Goal: Transaction & Acquisition: Book appointment/travel/reservation

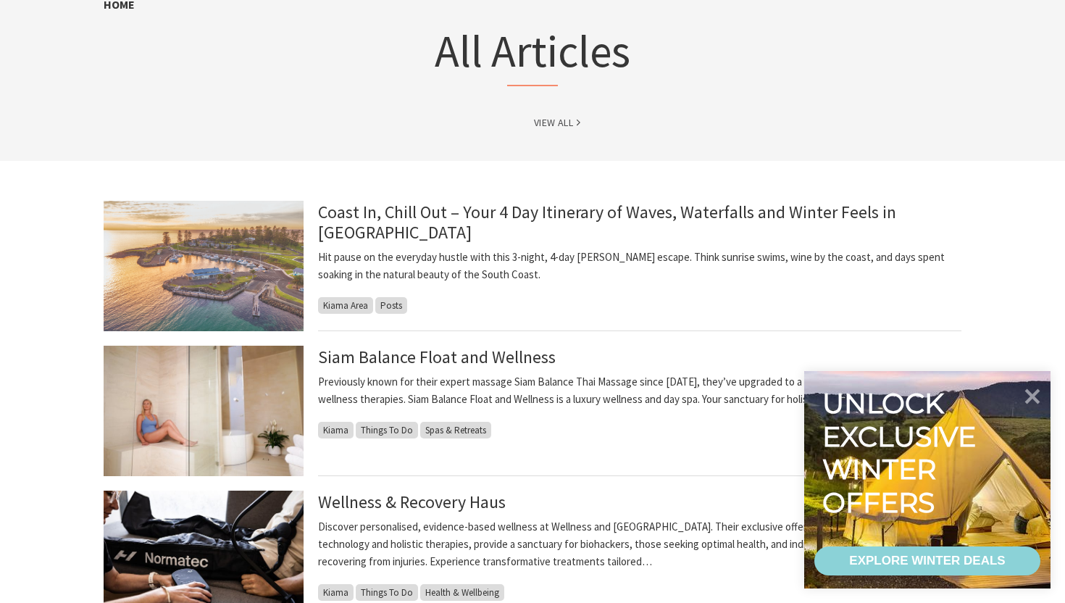
scroll to position [175, 0]
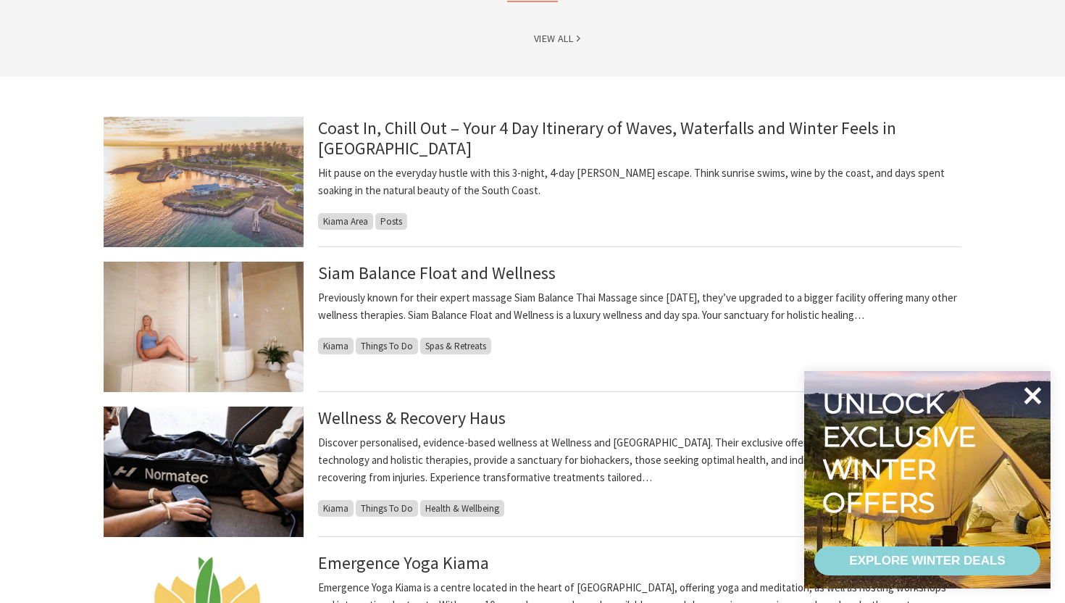
click at [1025, 393] on icon at bounding box center [1032, 395] width 35 height 35
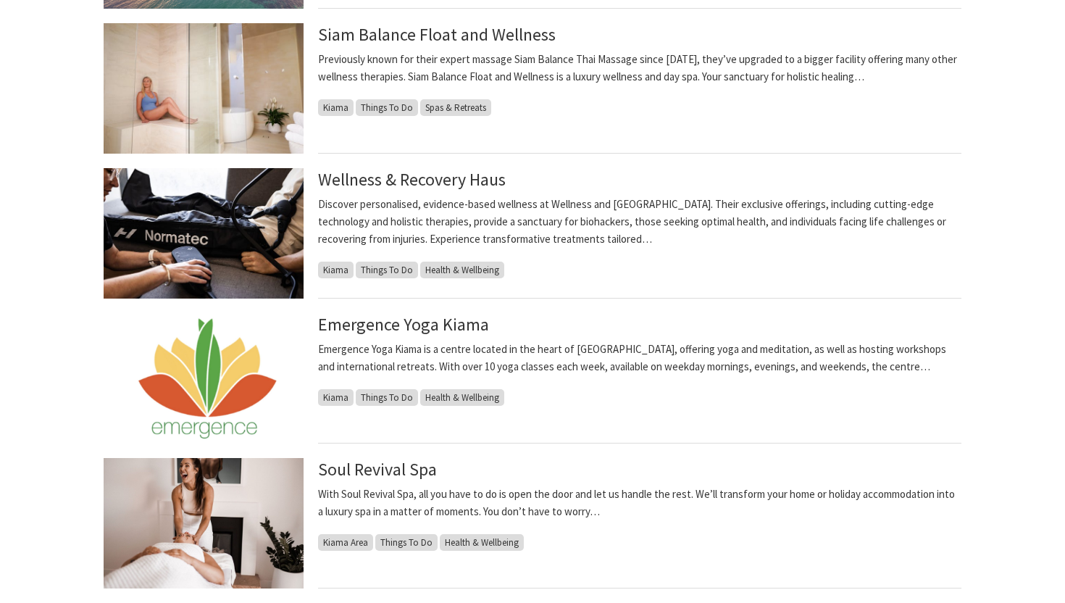
scroll to position [0, 0]
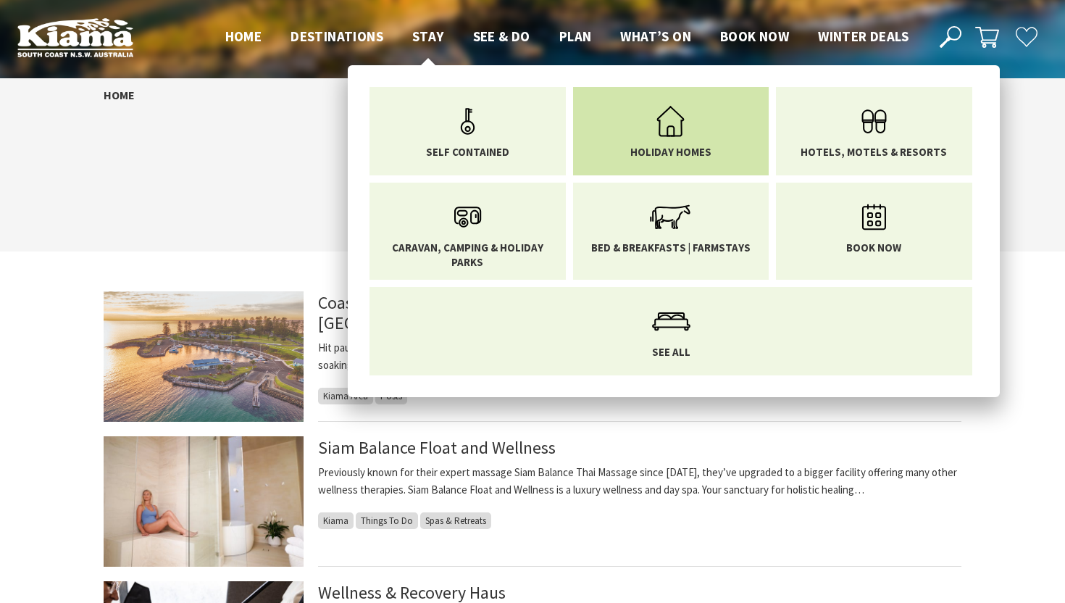
click at [666, 120] on icon "Main Menu" at bounding box center [670, 121] width 47 height 47
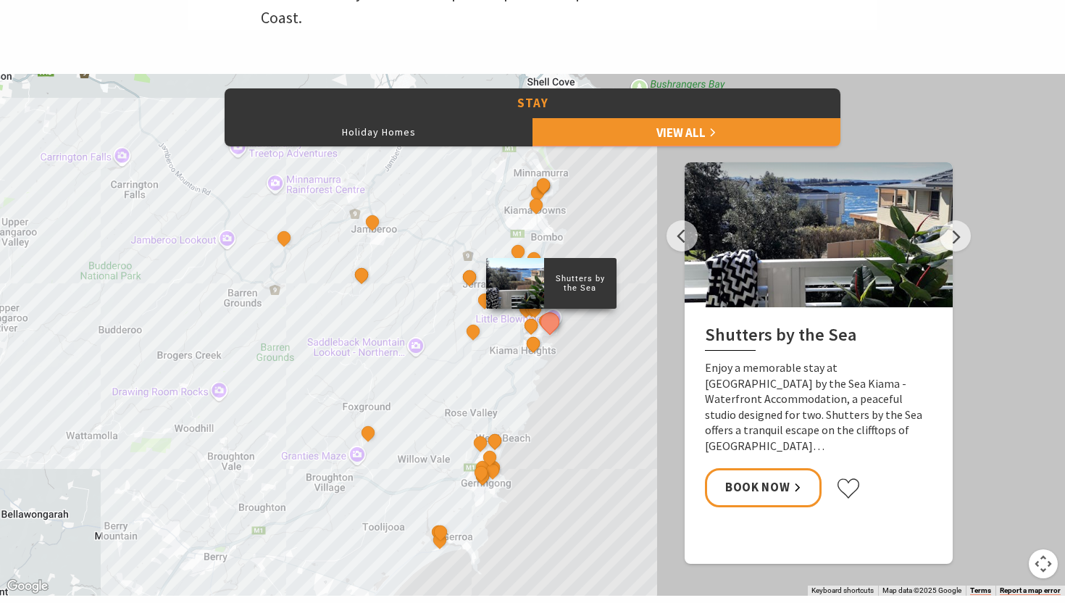
scroll to position [631, 0]
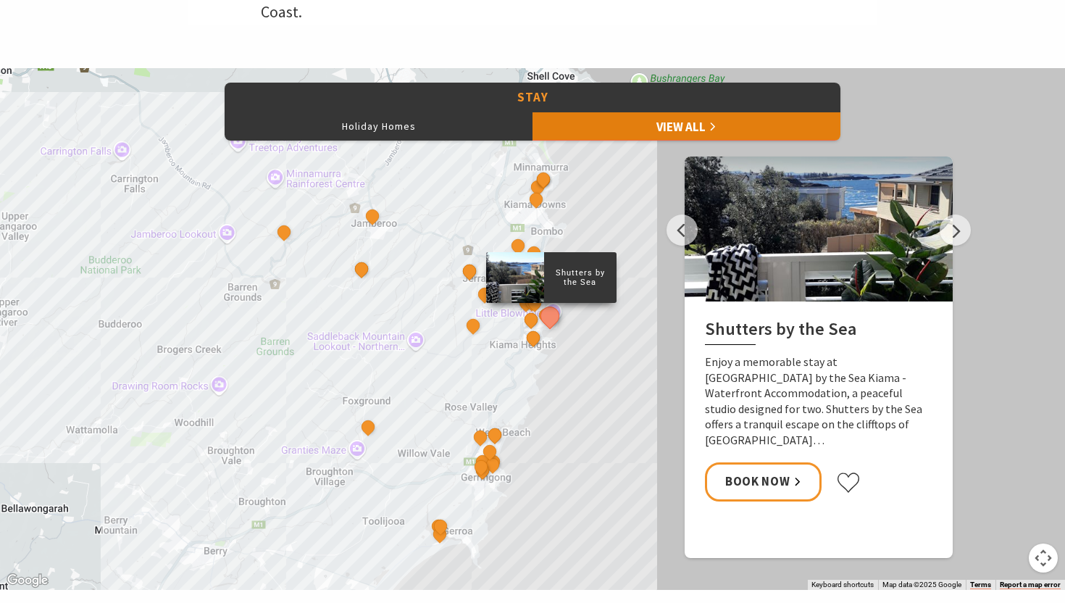
click at [671, 138] on link "View All" at bounding box center [686, 126] width 308 height 29
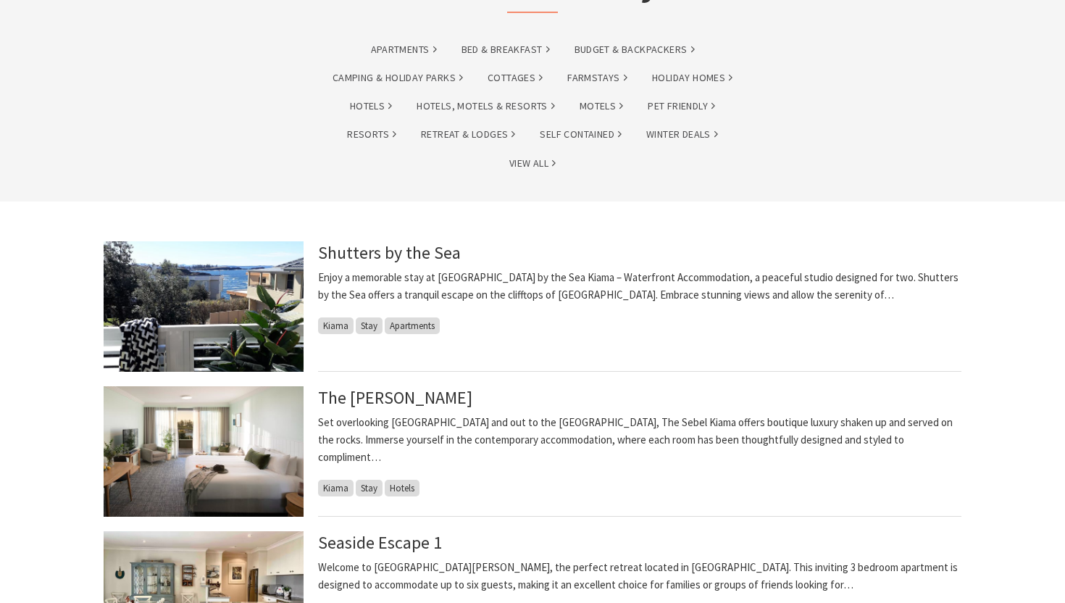
scroll to position [167, 0]
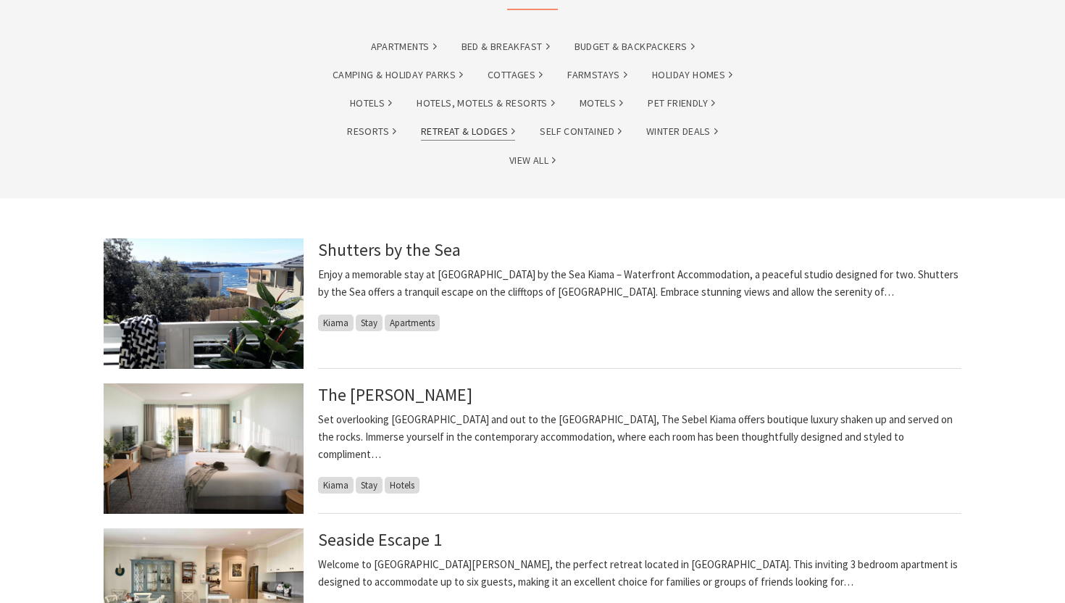
click at [460, 125] on link "Retreat & Lodges" at bounding box center [468, 131] width 94 height 17
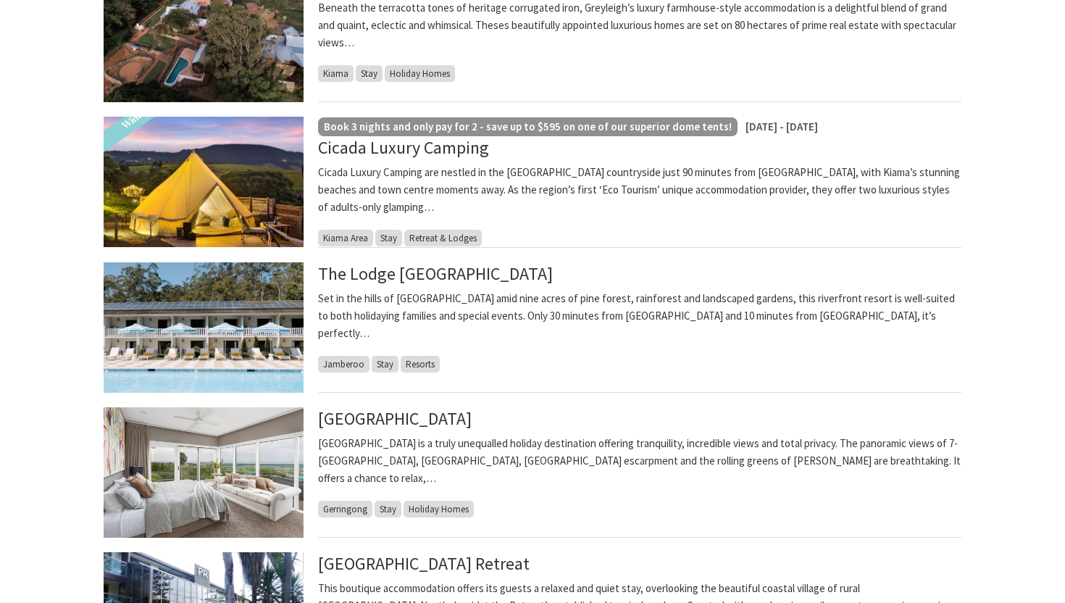
scroll to position [615, 0]
click at [192, 214] on img at bounding box center [204, 181] width 200 height 130
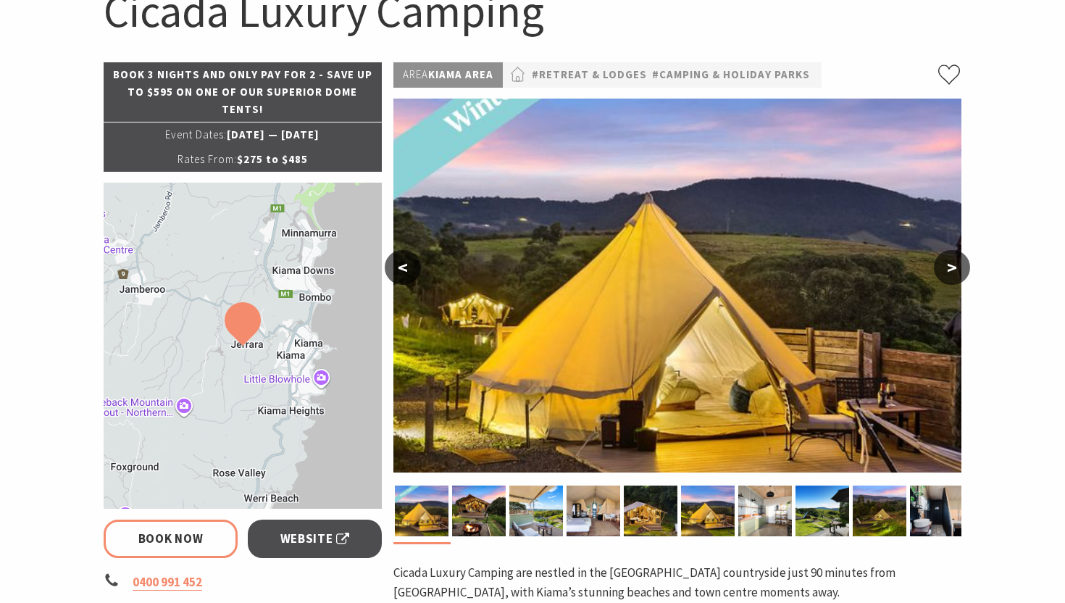
scroll to position [229, 0]
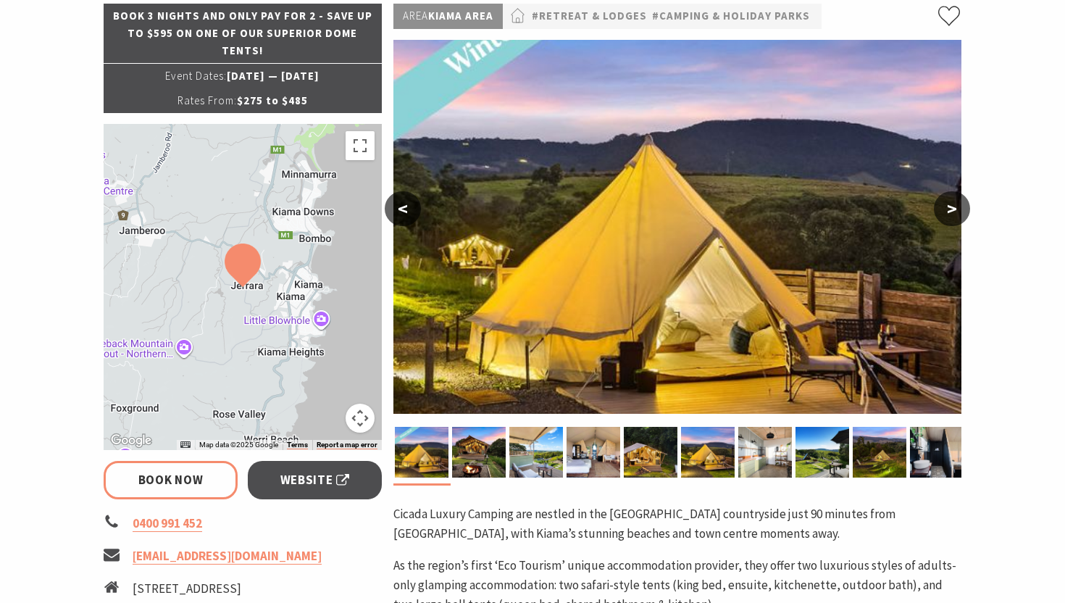
select select "3"
select select "2"
click at [946, 211] on button ">" at bounding box center [952, 208] width 36 height 35
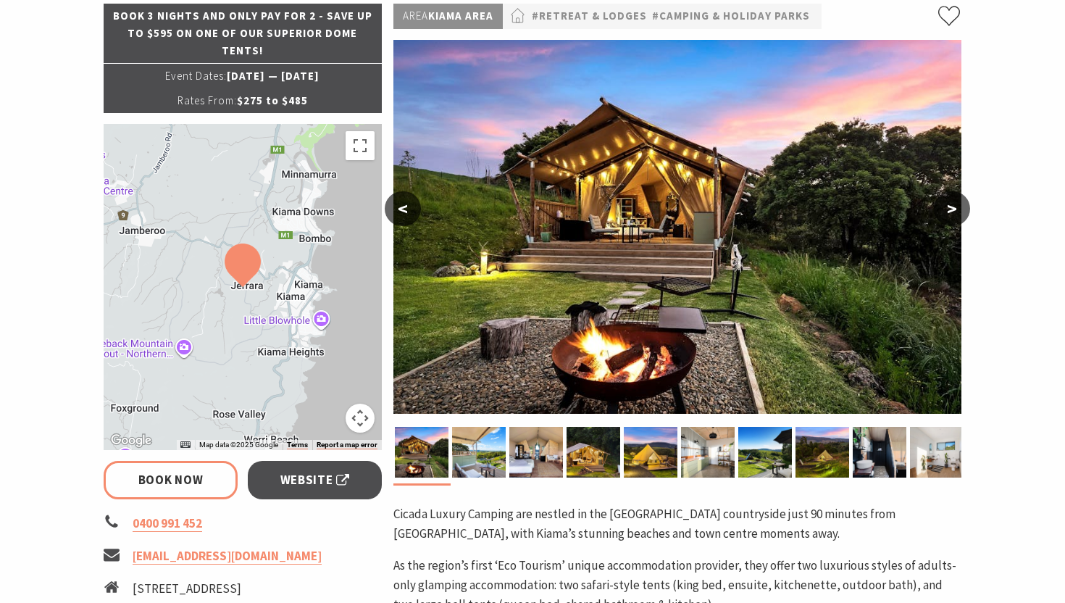
click at [946, 211] on button ">" at bounding box center [952, 208] width 36 height 35
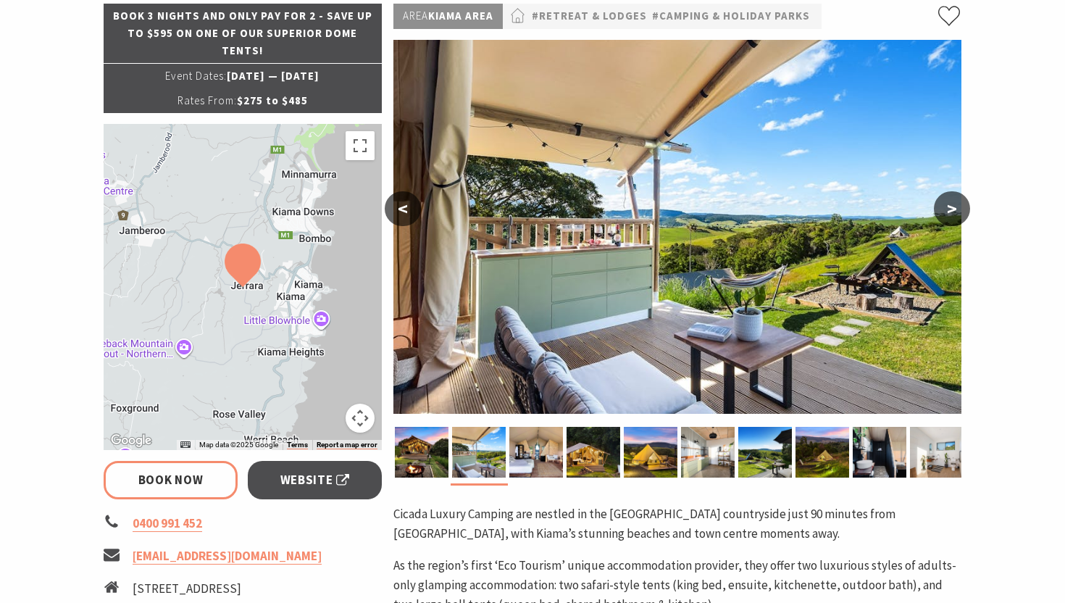
click at [946, 211] on button ">" at bounding box center [952, 208] width 36 height 35
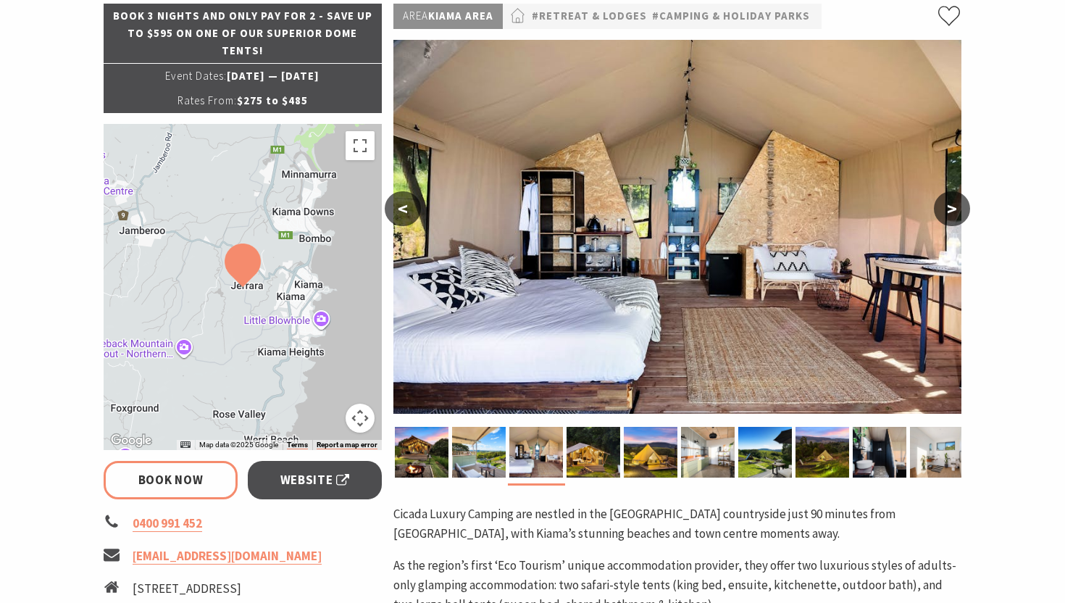
click at [946, 211] on button ">" at bounding box center [952, 208] width 36 height 35
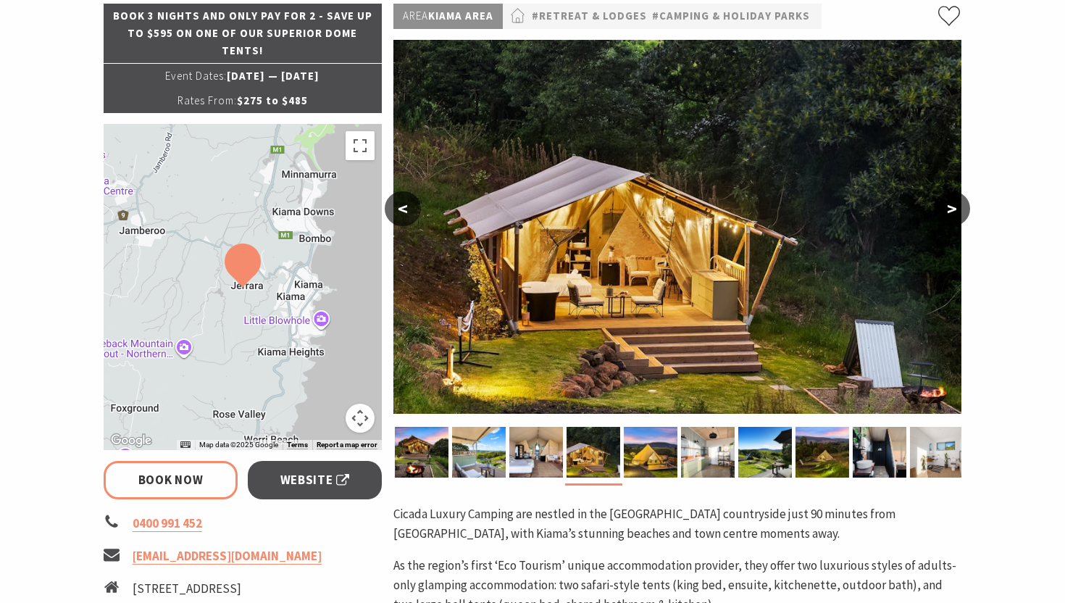
click at [946, 211] on button ">" at bounding box center [952, 208] width 36 height 35
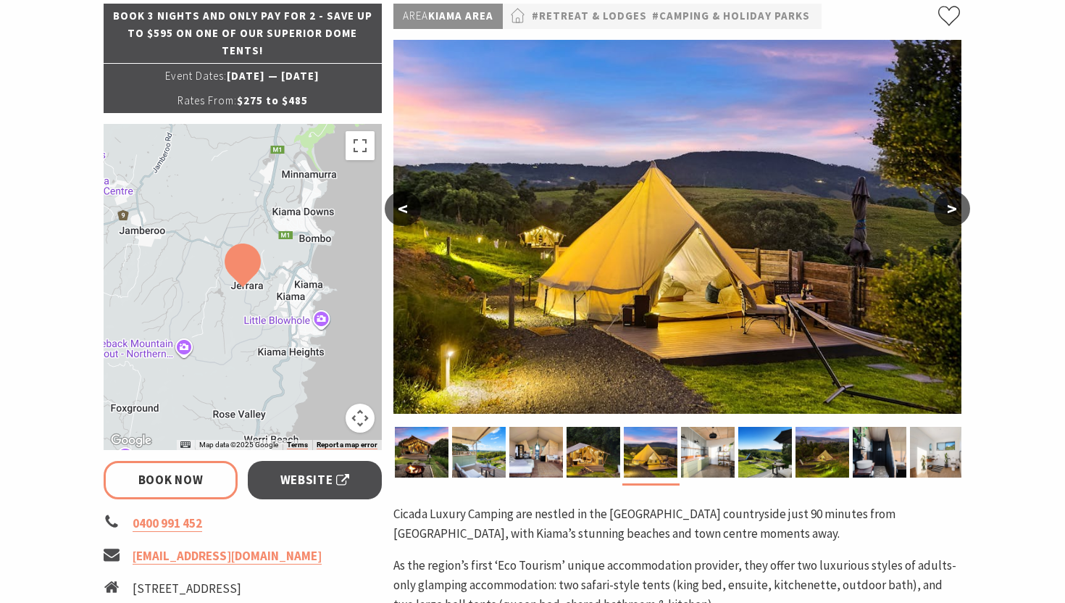
click at [946, 211] on button ">" at bounding box center [952, 208] width 36 height 35
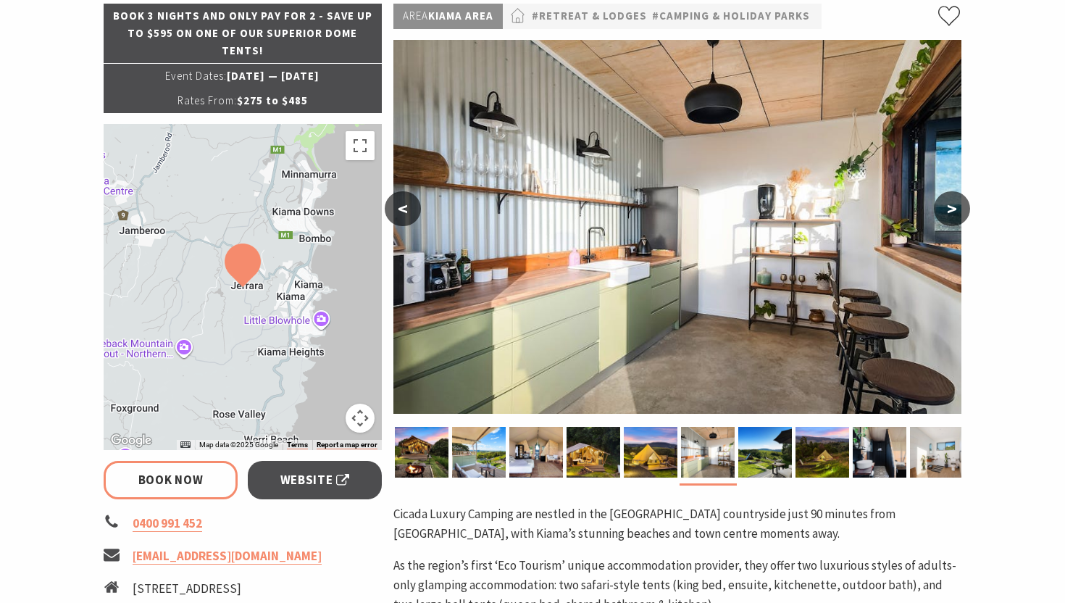
click at [946, 211] on button ">" at bounding box center [952, 208] width 36 height 35
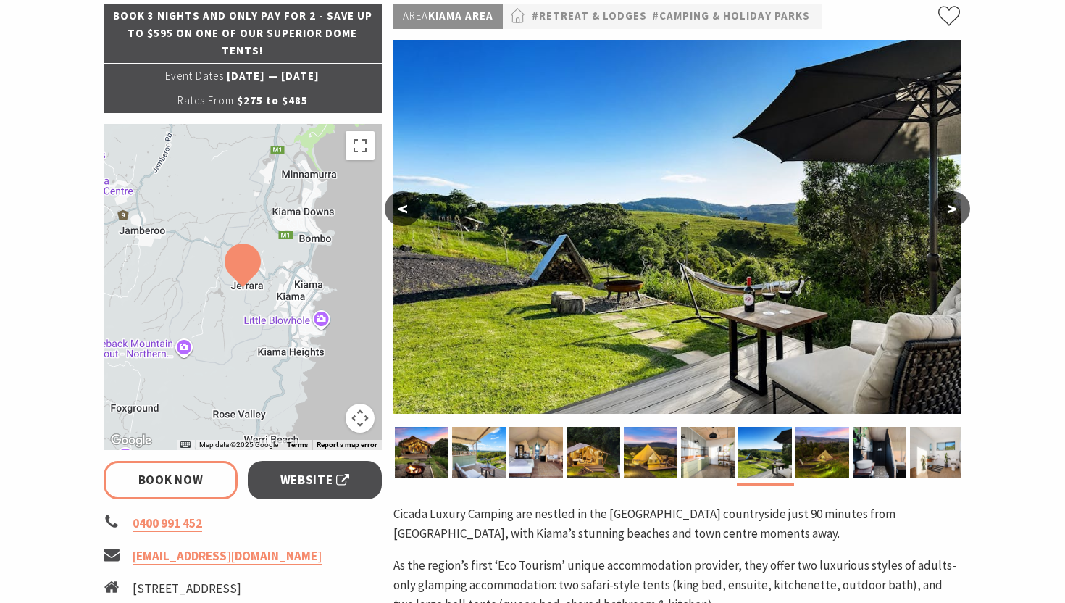
click at [946, 211] on button ">" at bounding box center [952, 208] width 36 height 35
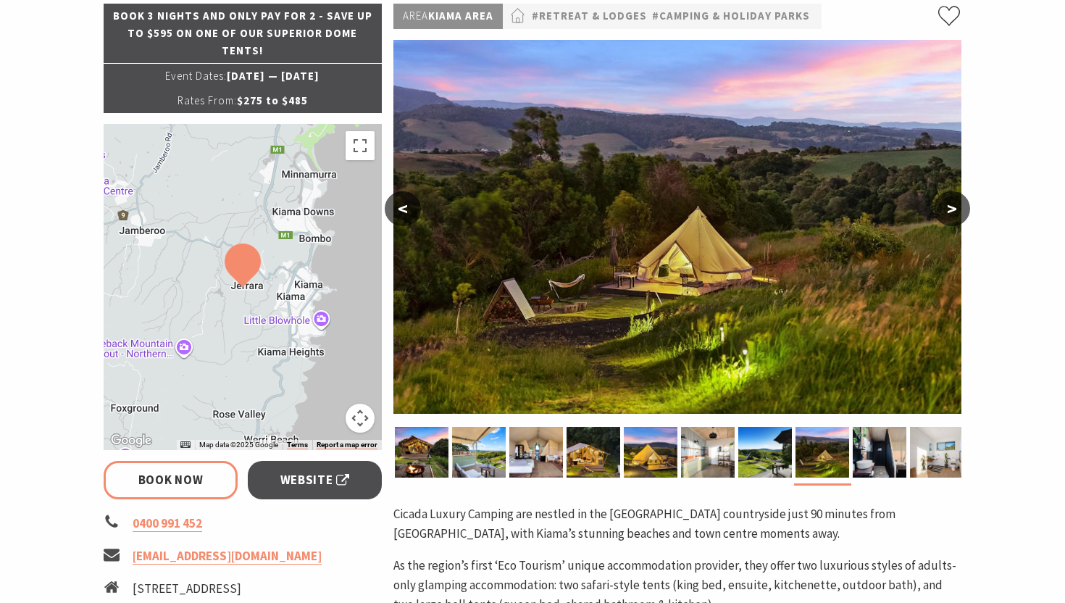
click at [946, 211] on button ">" at bounding box center [952, 208] width 36 height 35
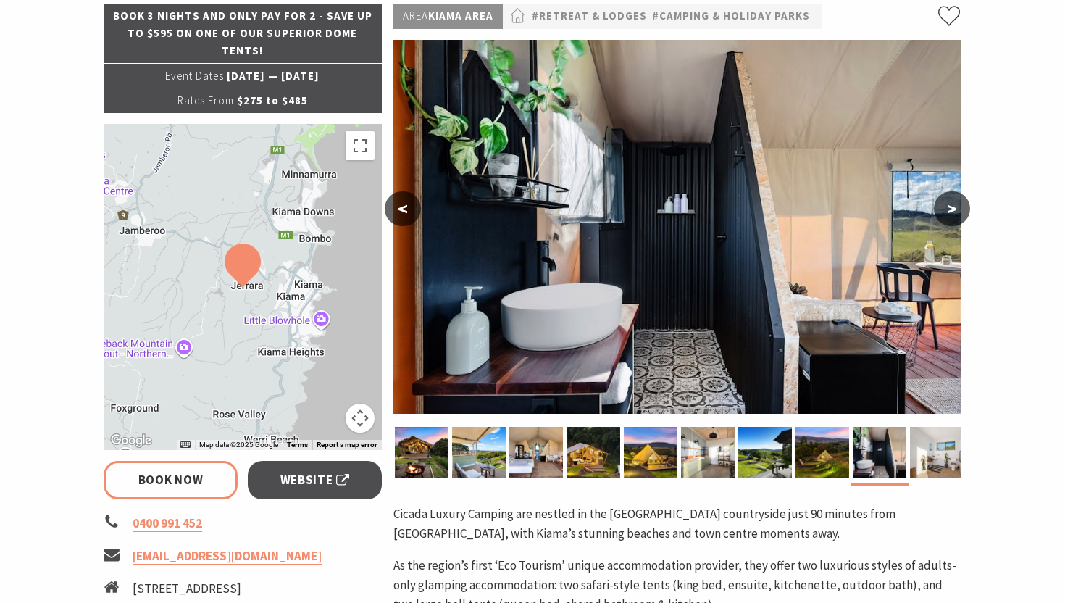
click at [946, 211] on button ">" at bounding box center [952, 208] width 36 height 35
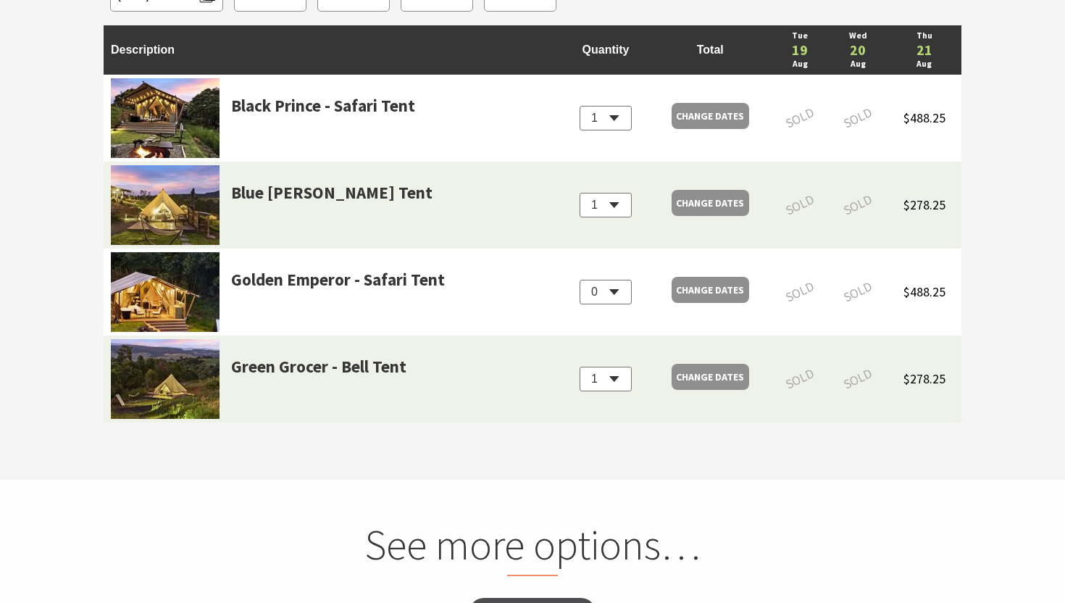
scroll to position [1462, 0]
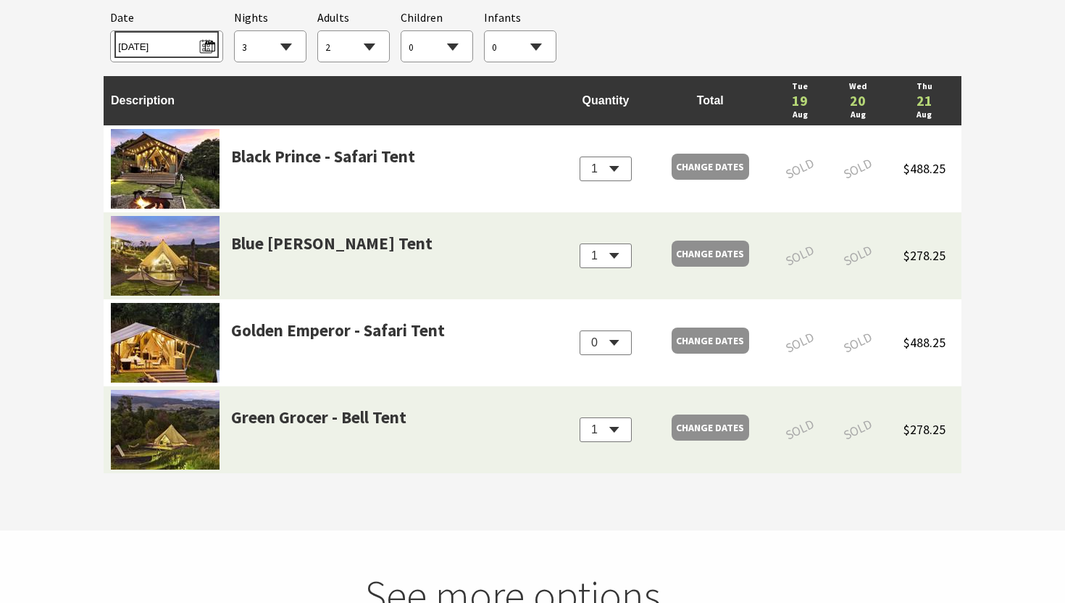
click at [180, 41] on span "Tue 19/08/2025" at bounding box center [166, 45] width 96 height 20
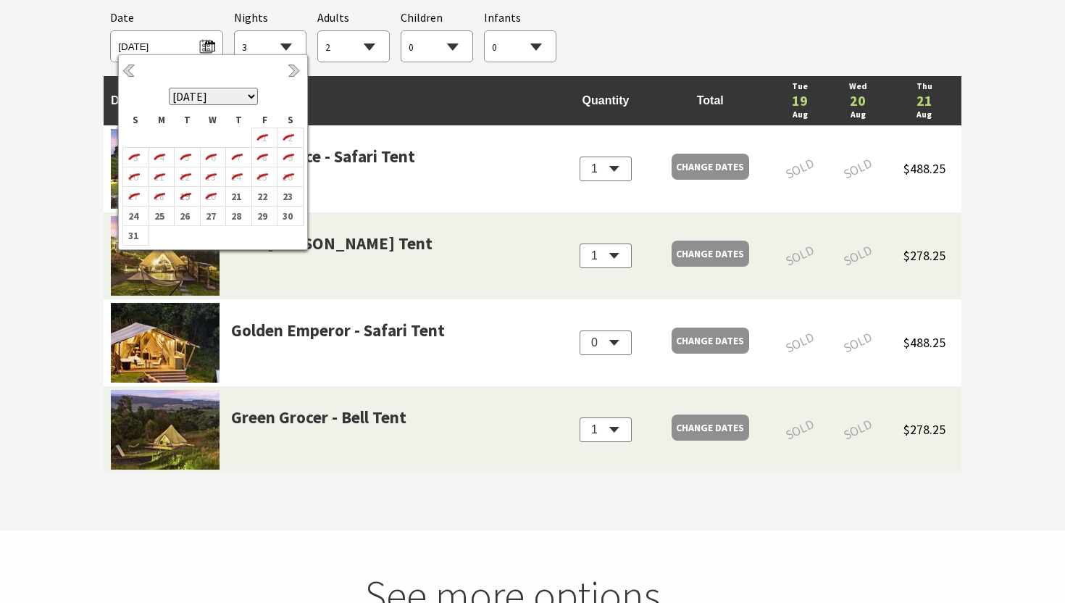
click at [287, 68] on th "August 2025 September 2025 October 2025 November 2025 December 2025 January 202…" at bounding box center [213, 86] width 180 height 54
click at [290, 68] on link "Next" at bounding box center [296, 72] width 16 height 16
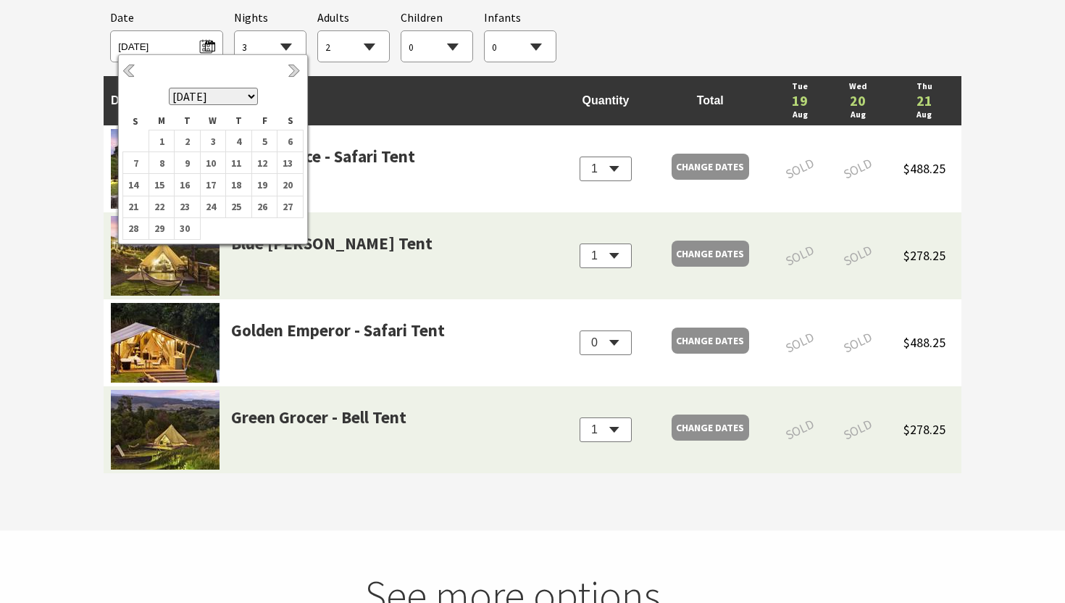
click at [290, 68] on link "Next" at bounding box center [296, 72] width 16 height 16
click at [135, 73] on link "Previous" at bounding box center [130, 72] width 16 height 16
click at [258, 209] on b "26" at bounding box center [261, 206] width 19 height 19
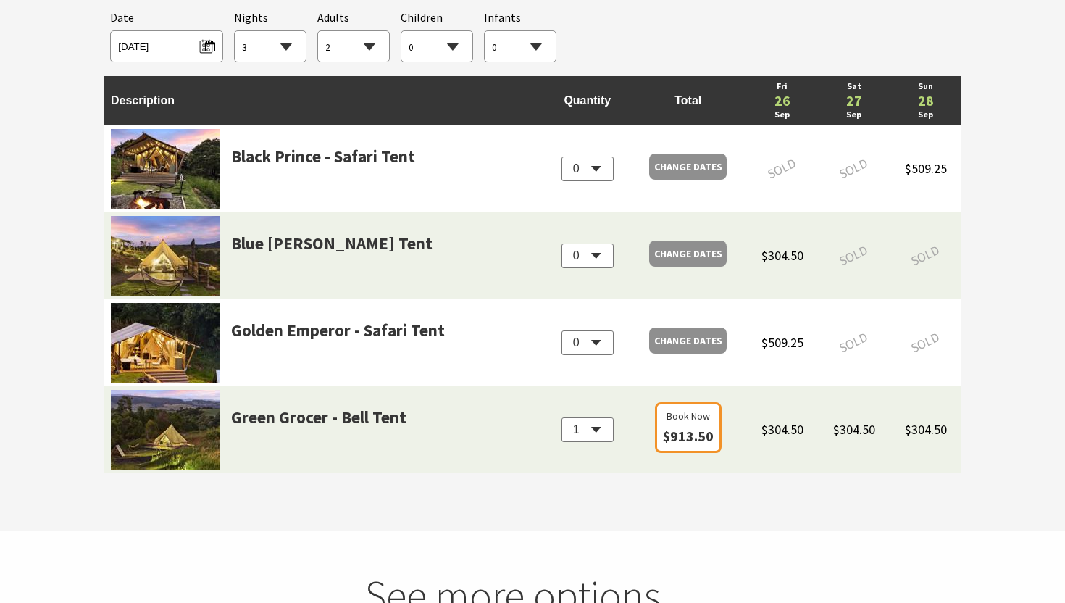
click at [276, 42] on select "1 2 3 4 5 6 7 8 9 10 11 12 13 14 15 16 17 18 19 20 21 22 23 24 25 26 27 28 29 30" at bounding box center [270, 47] width 71 height 32
select select "2"
click at [235, 31] on select "1 2 3 4 5 6 7 8 9 10 11 12 13 14 15 16 17 18 19 20 21 22 23 24 25 26 27 28 29 30" at bounding box center [270, 47] width 71 height 32
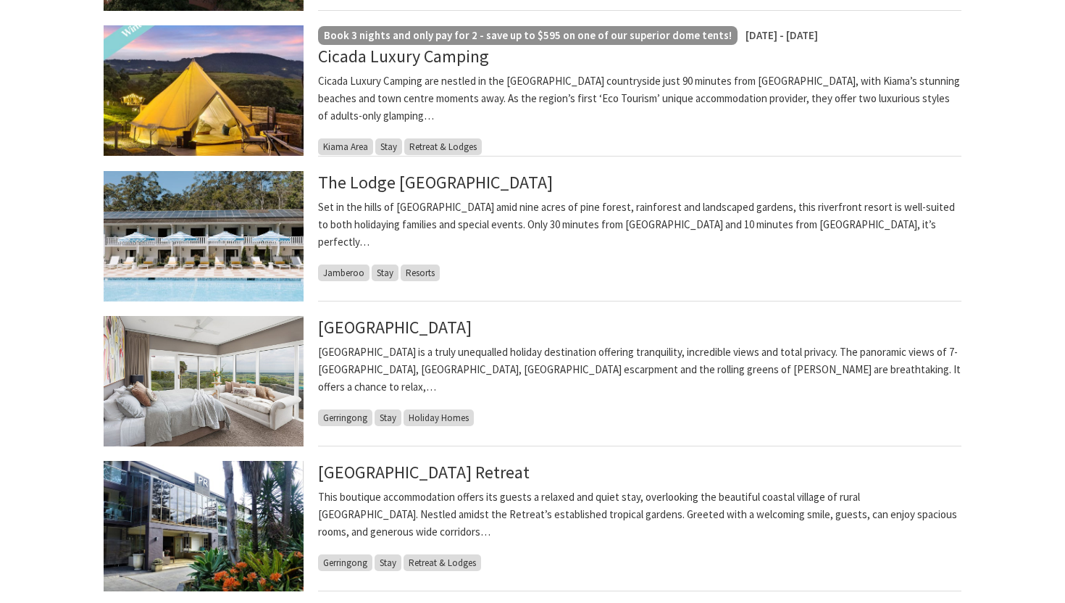
scroll to position [721, 0]
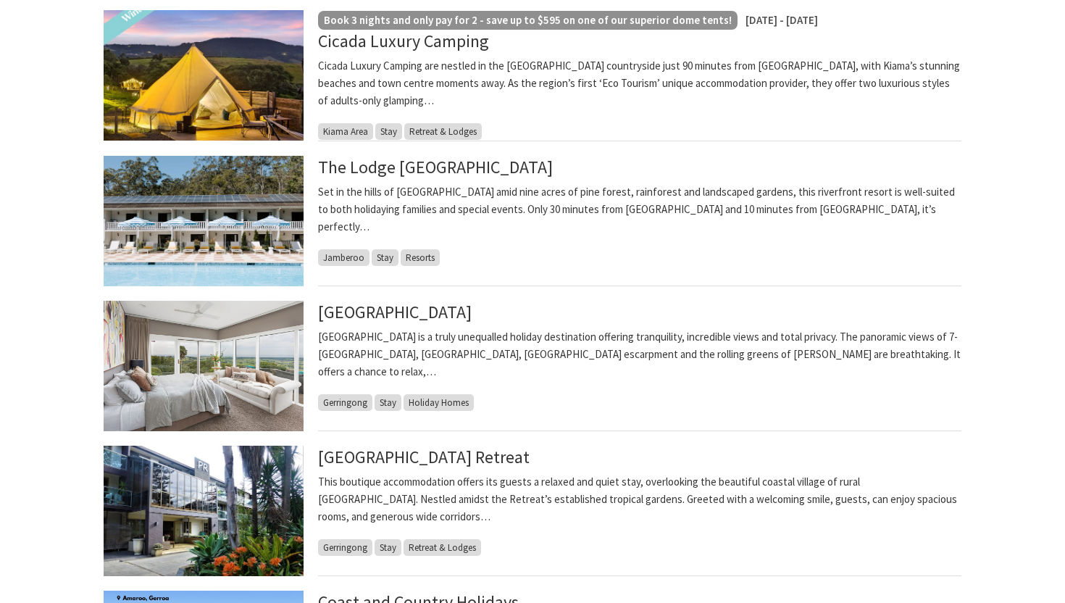
click at [230, 356] on img at bounding box center [204, 366] width 200 height 130
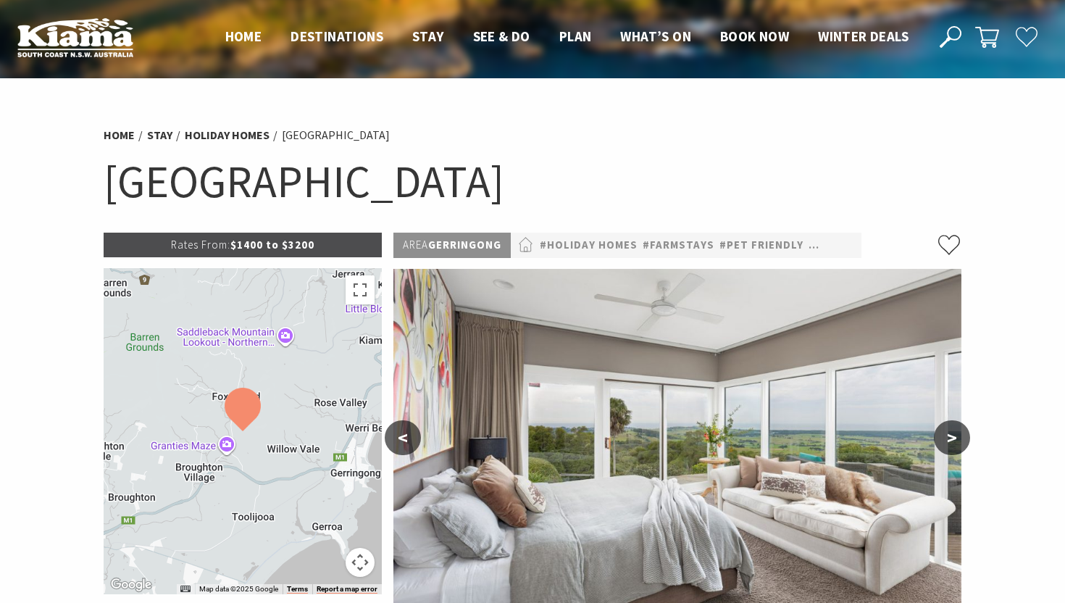
scroll to position [109, 0]
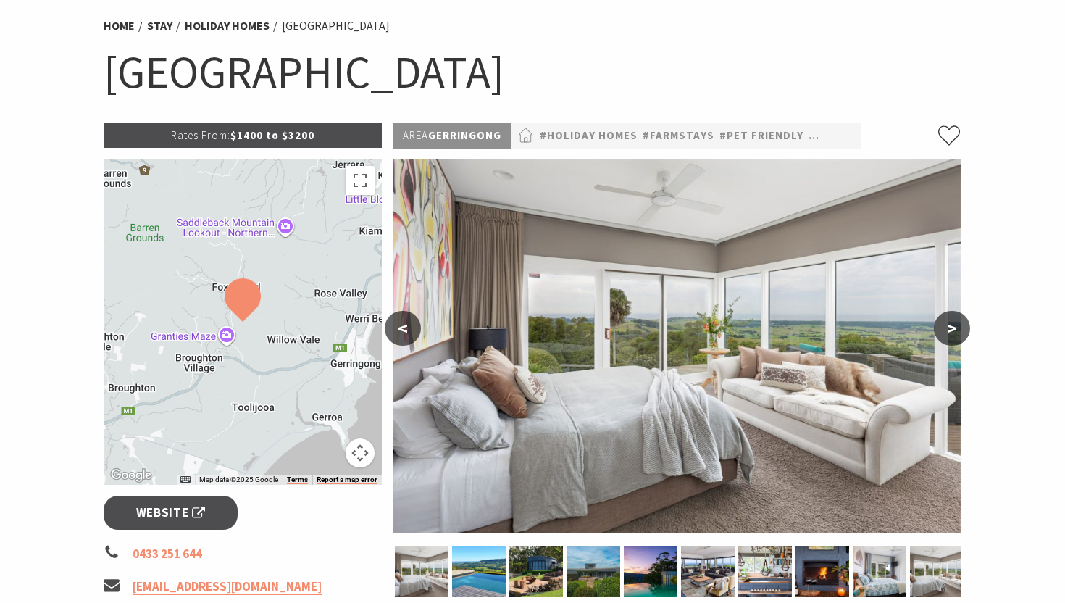
click at [956, 332] on button ">" at bounding box center [952, 328] width 36 height 35
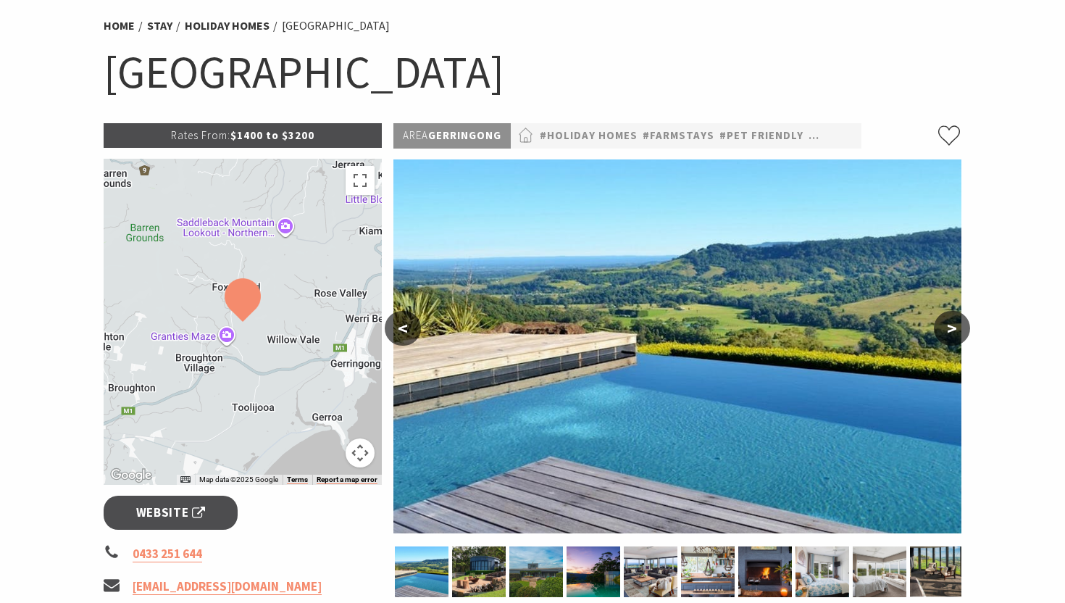
click at [956, 332] on button ">" at bounding box center [952, 328] width 36 height 35
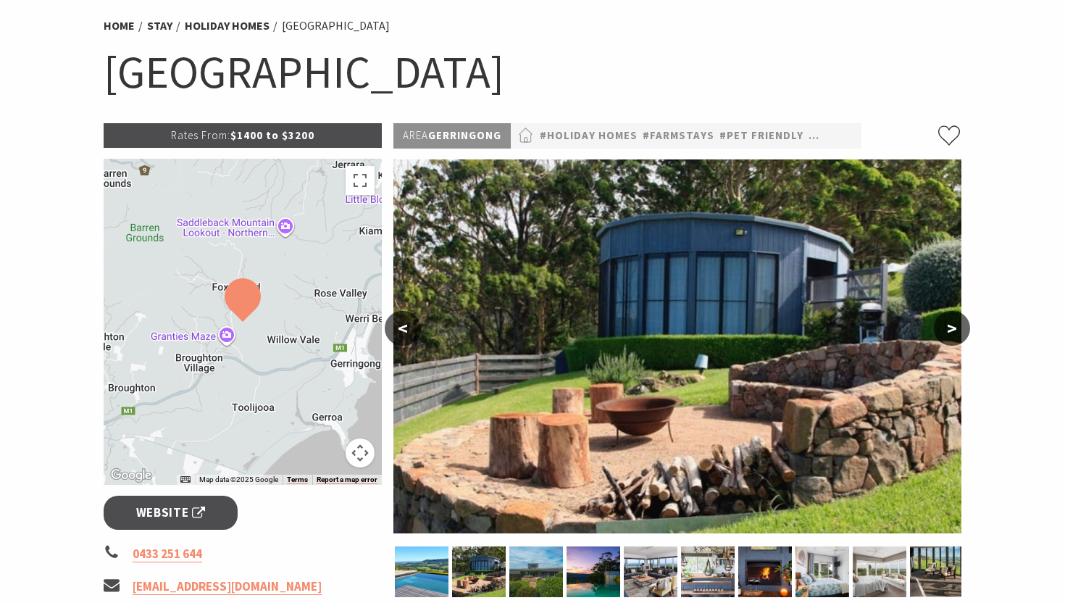
click at [956, 332] on button ">" at bounding box center [952, 328] width 36 height 35
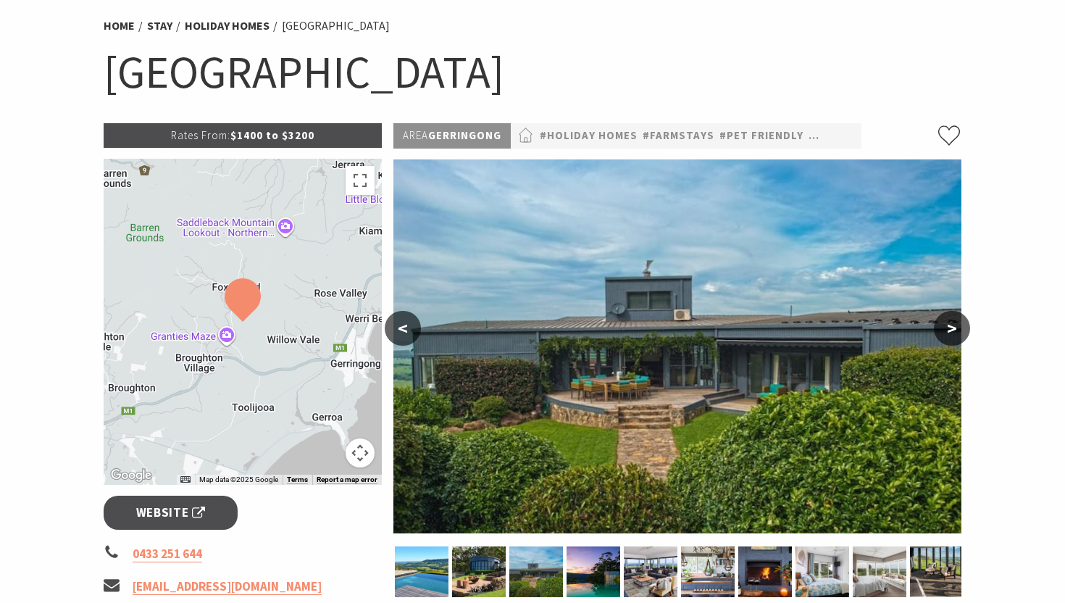
click at [956, 332] on button ">" at bounding box center [952, 328] width 36 height 35
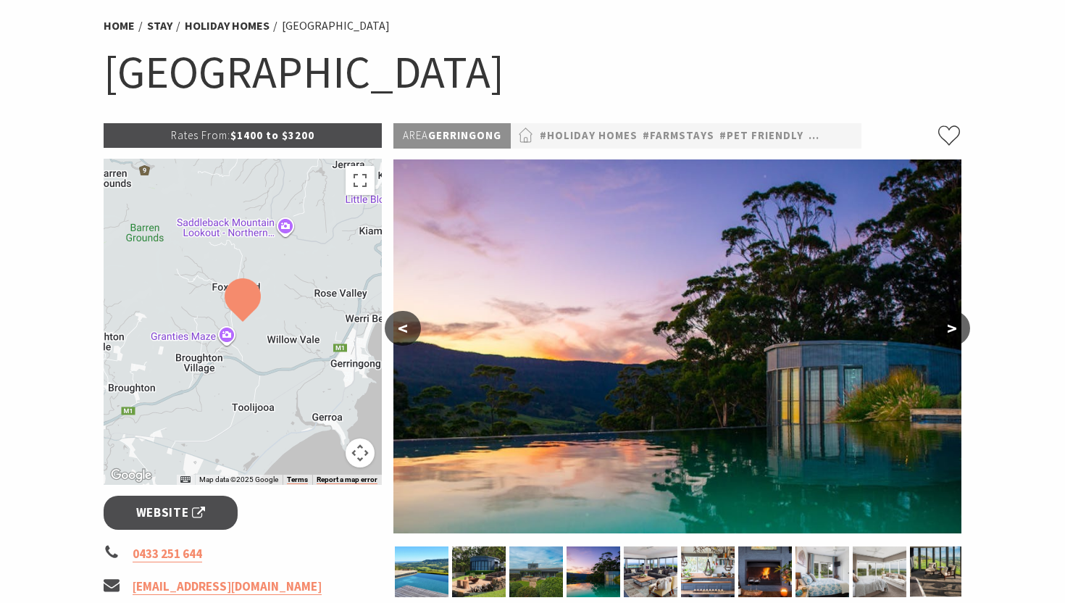
click at [956, 332] on button ">" at bounding box center [952, 328] width 36 height 35
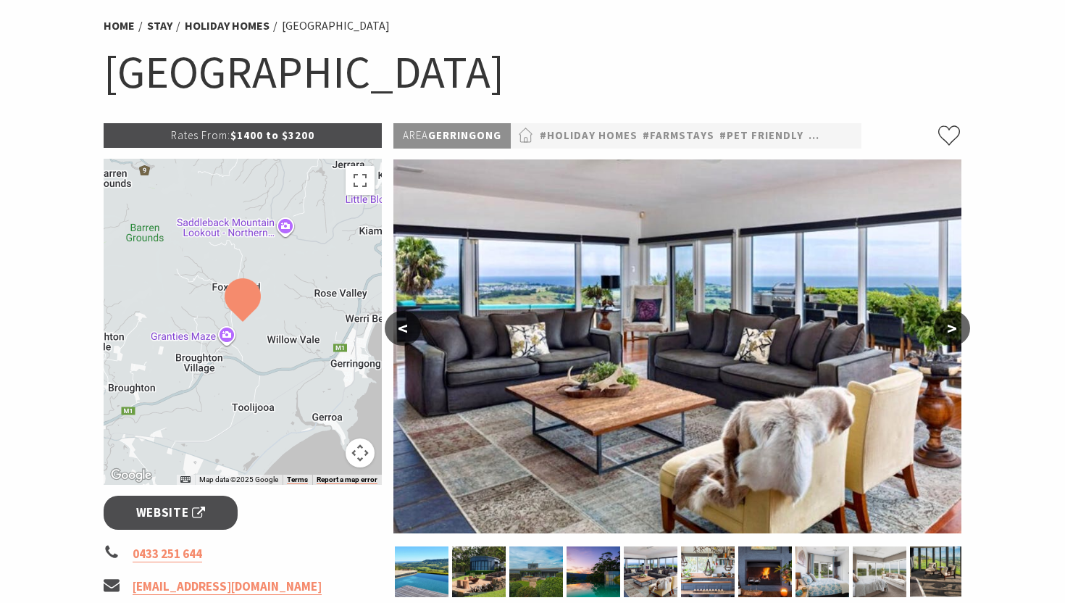
click at [956, 332] on button ">" at bounding box center [952, 328] width 36 height 35
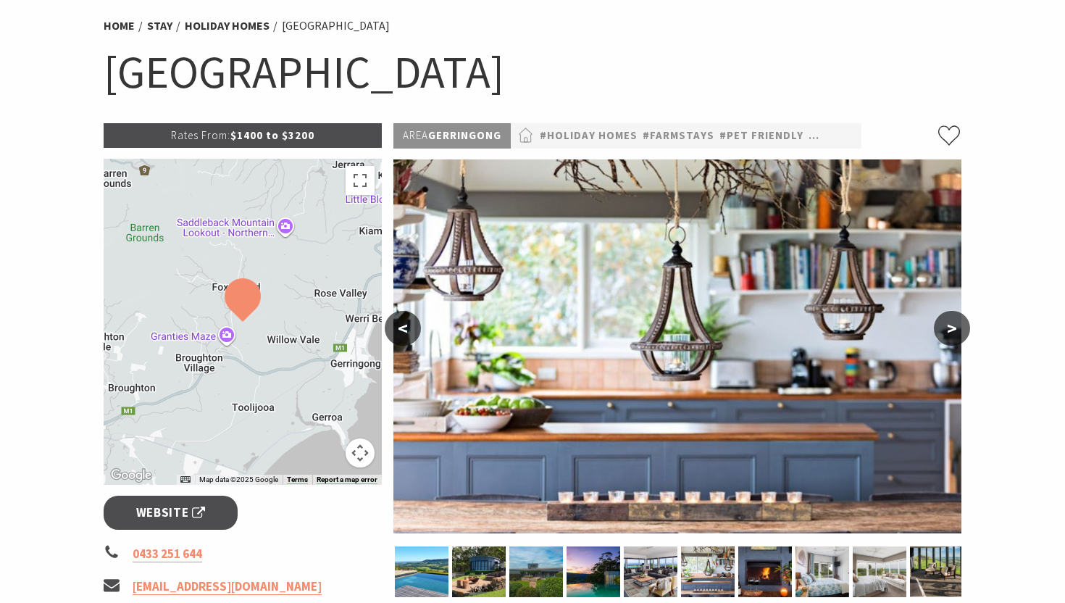
click at [956, 332] on button ">" at bounding box center [952, 328] width 36 height 35
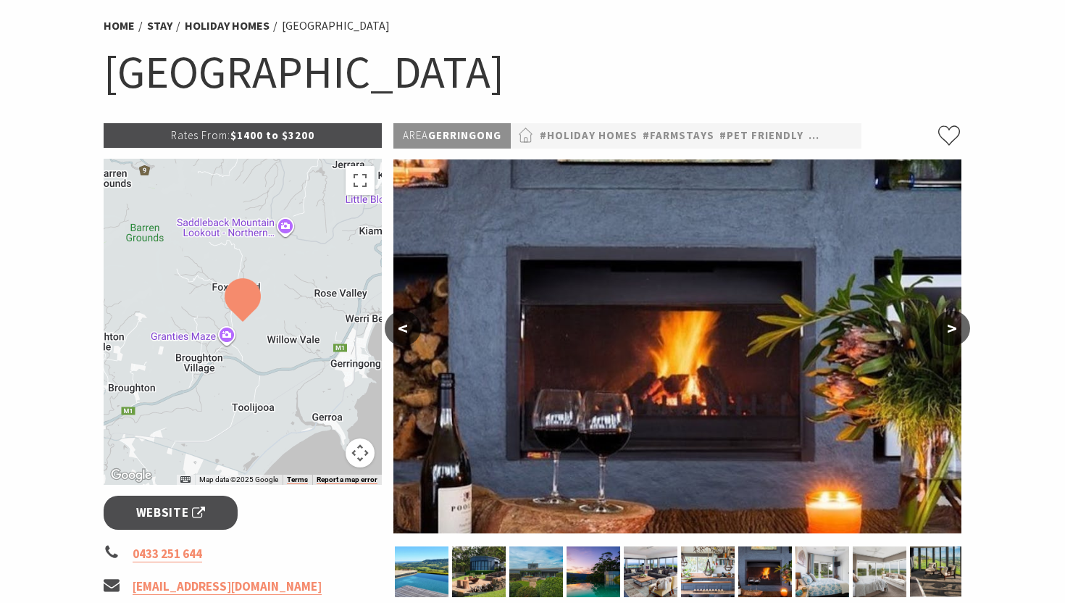
click at [956, 332] on button ">" at bounding box center [952, 328] width 36 height 35
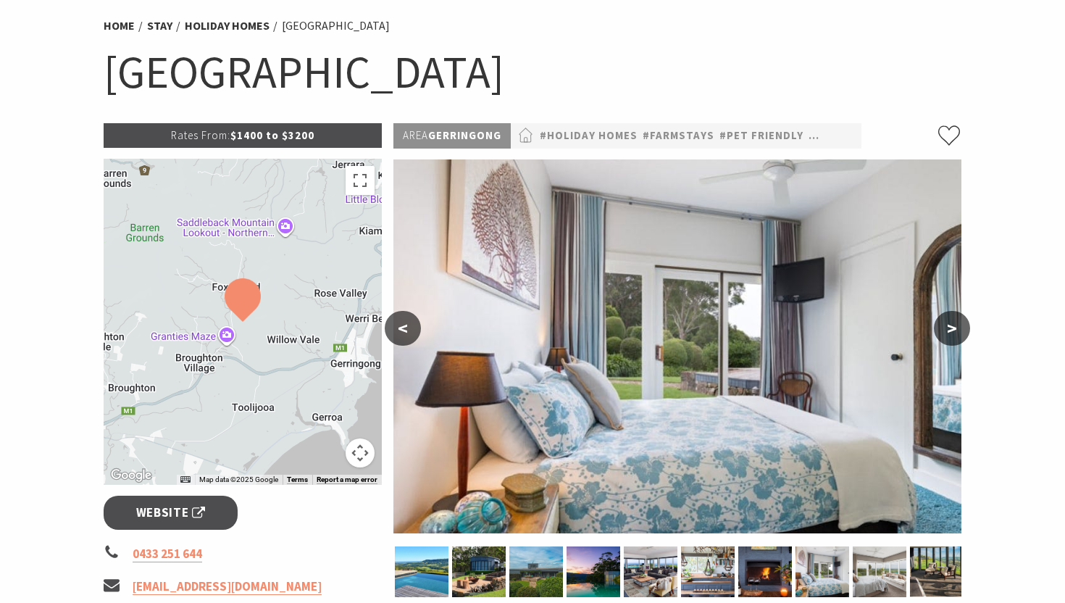
click at [956, 332] on button ">" at bounding box center [952, 328] width 36 height 35
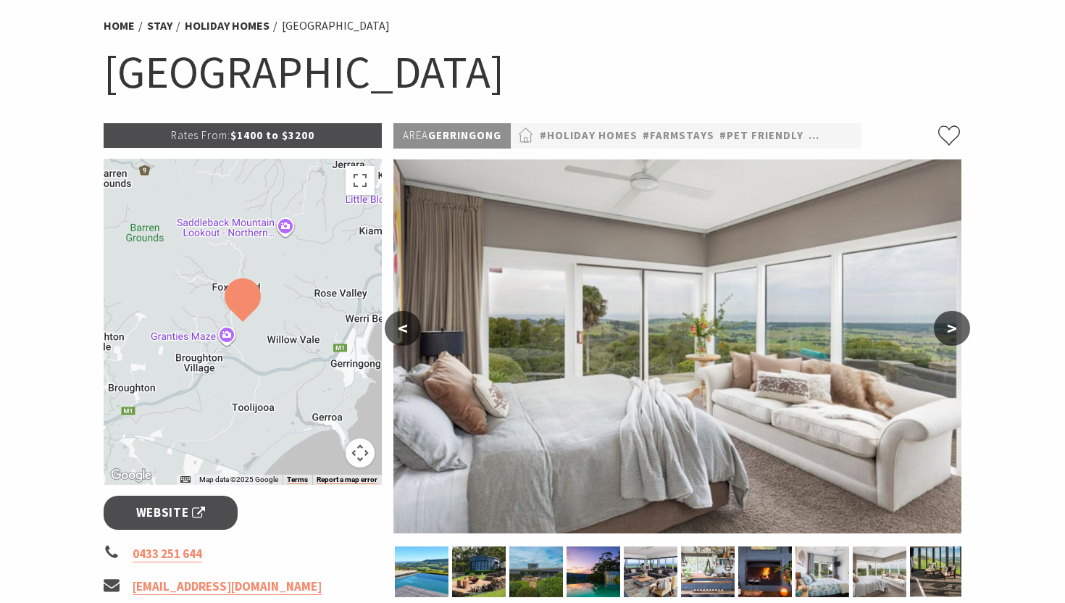
click at [956, 332] on button ">" at bounding box center [952, 328] width 36 height 35
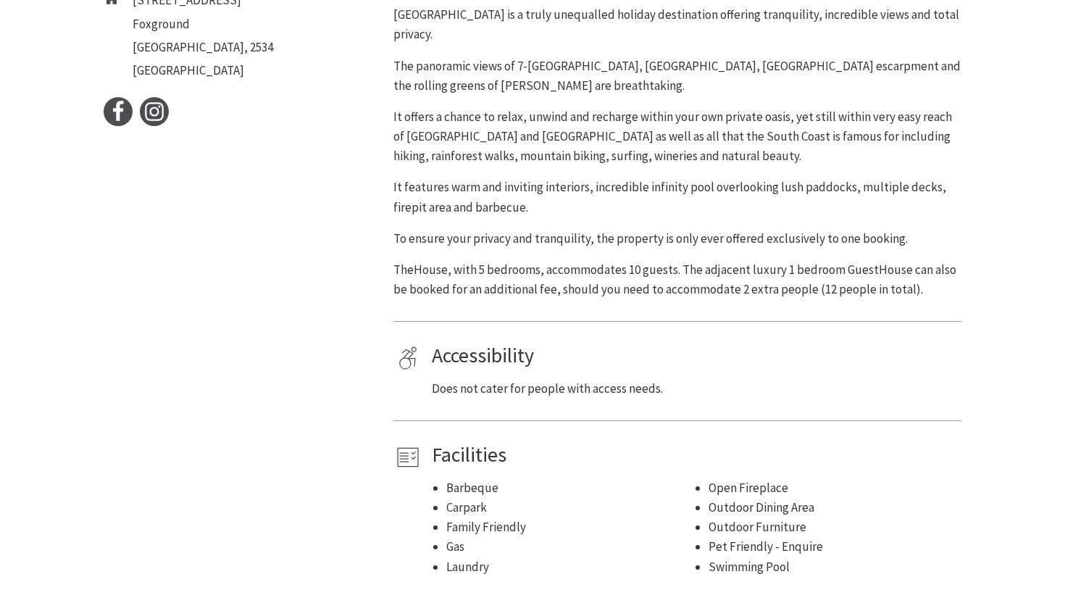
scroll to position [681, 0]
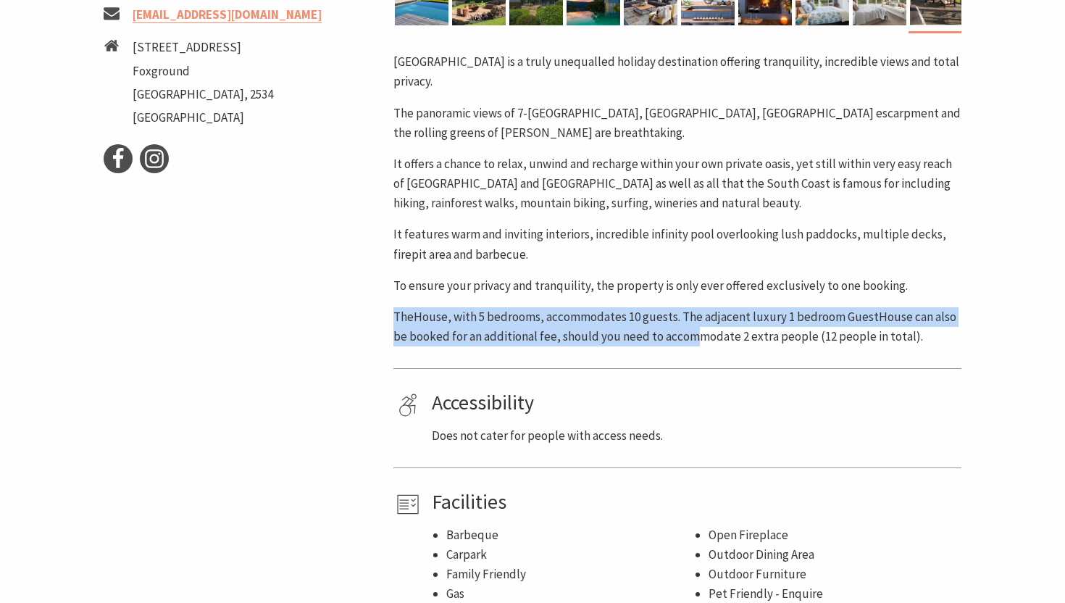
drag, startPoint x: 387, startPoint y: 292, endPoint x: 695, endPoint y: 309, distance: 308.3
click at [695, 309] on div "Area Gerringong #Holiday Homes #Farmstays #Pet Friendly #Retreat & Lodges < > […" at bounding box center [676, 88] width 579 height 1072
click at [766, 307] on p "TheHouse, with 5 bedrooms, accommodates 10 guests. The adjacent luxury 1 bedroo…" at bounding box center [677, 326] width 568 height 39
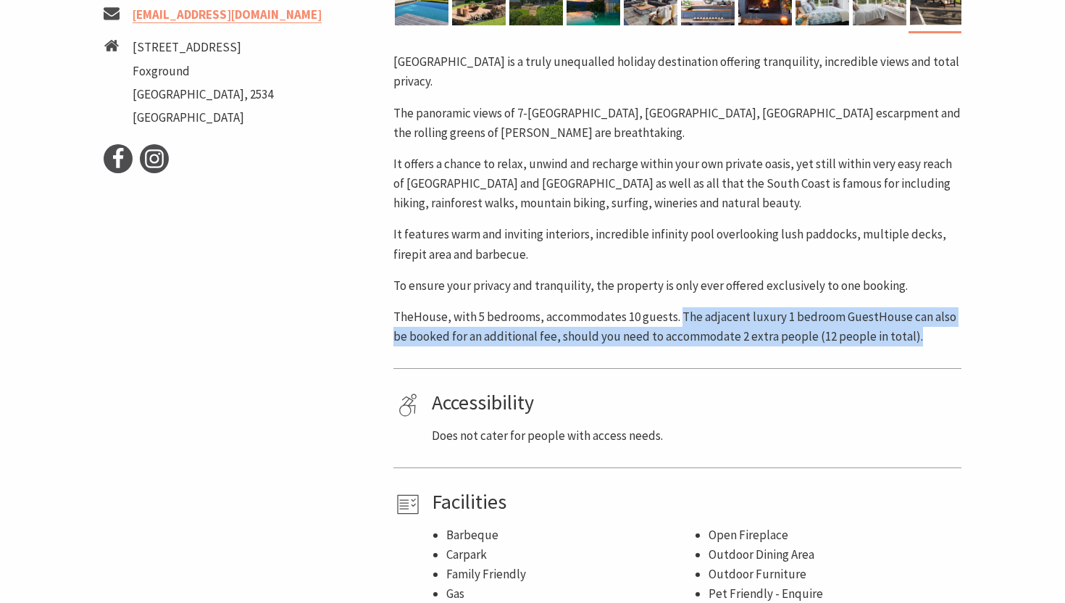
drag, startPoint x: 698, startPoint y: 293, endPoint x: 781, endPoint y: 338, distance: 94.0
click at [781, 338] on div "Area Gerringong #Holiday Homes #Farmstays #Pet Friendly #Retreat & Lodges < > […" at bounding box center [676, 88] width 579 height 1072
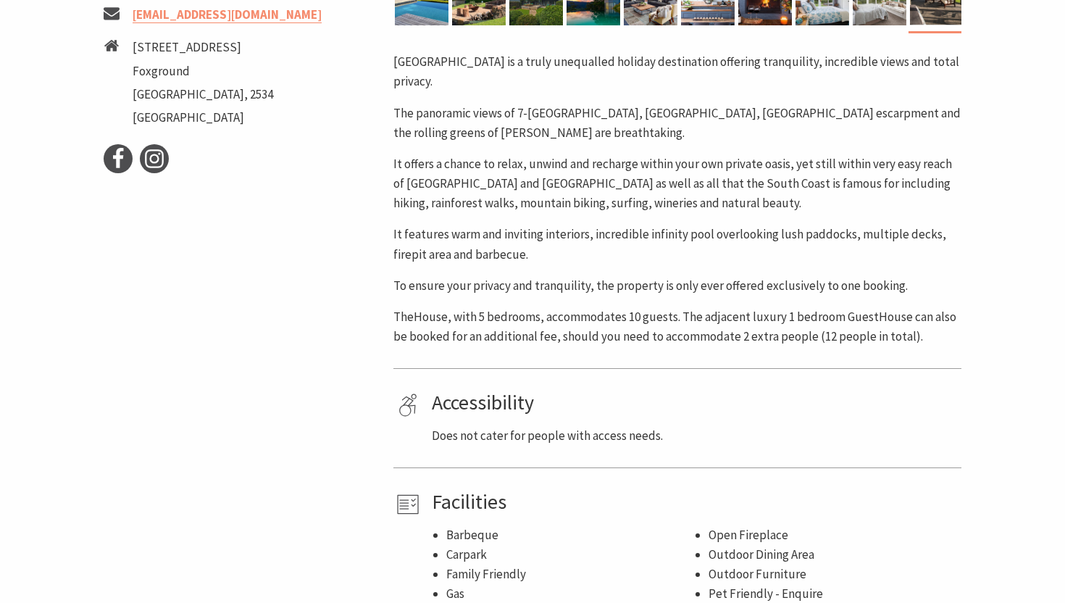
click at [781, 338] on div "Area Gerringong #Holiday Homes #Farmstays #Pet Friendly #Retreat & Lodges < > […" at bounding box center [676, 88] width 579 height 1072
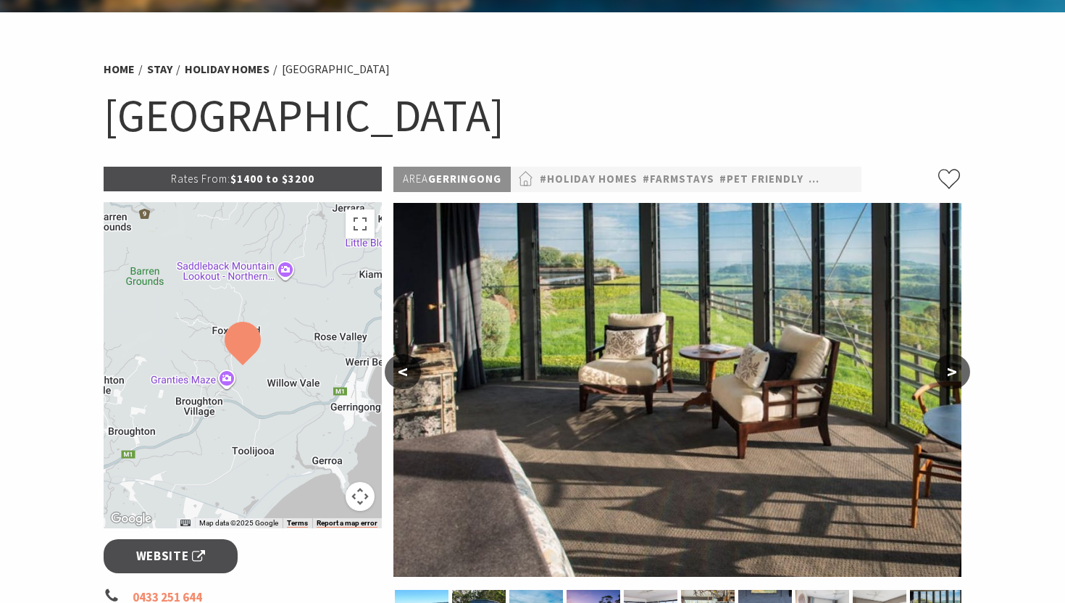
scroll to position [272, 0]
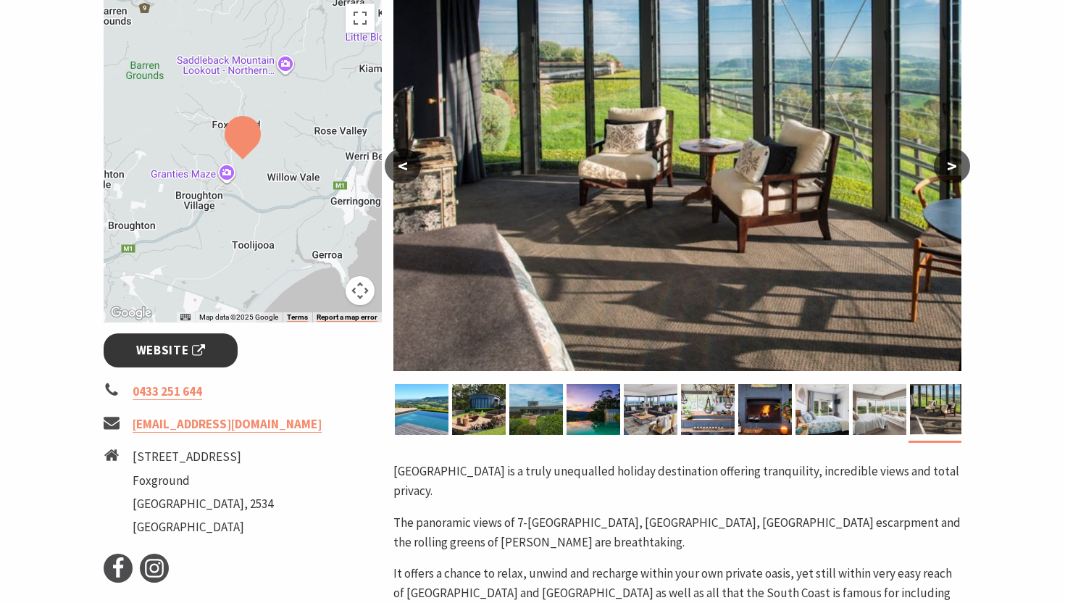
click at [174, 355] on span "Website" at bounding box center [171, 350] width 70 height 20
